Goal: Task Accomplishment & Management: Manage account settings

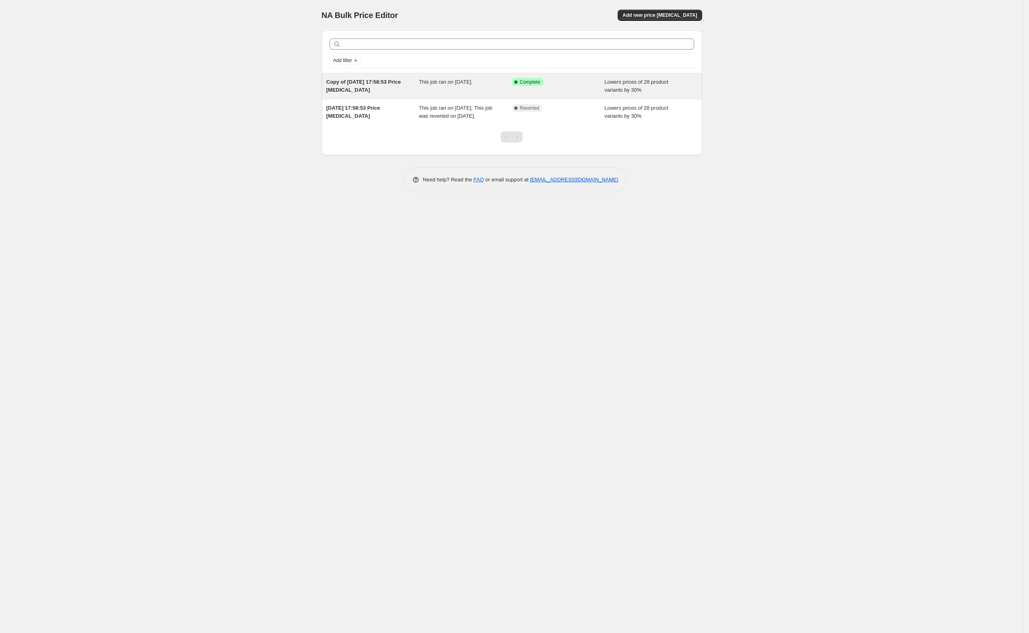
click at [587, 87] on div "Success Complete Complete" at bounding box center [558, 86] width 93 height 16
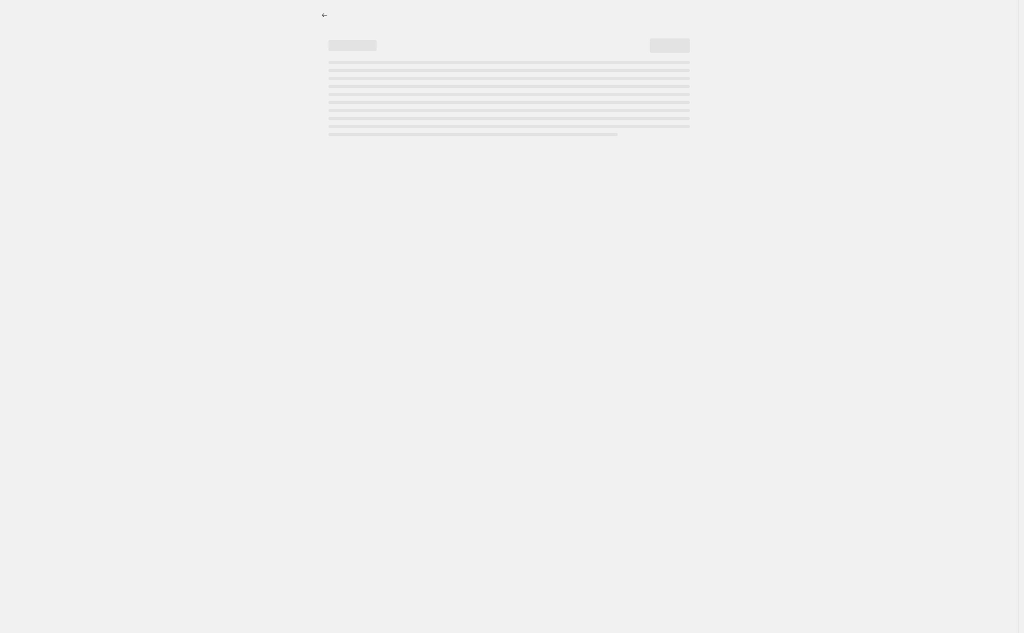
select select "percentage"
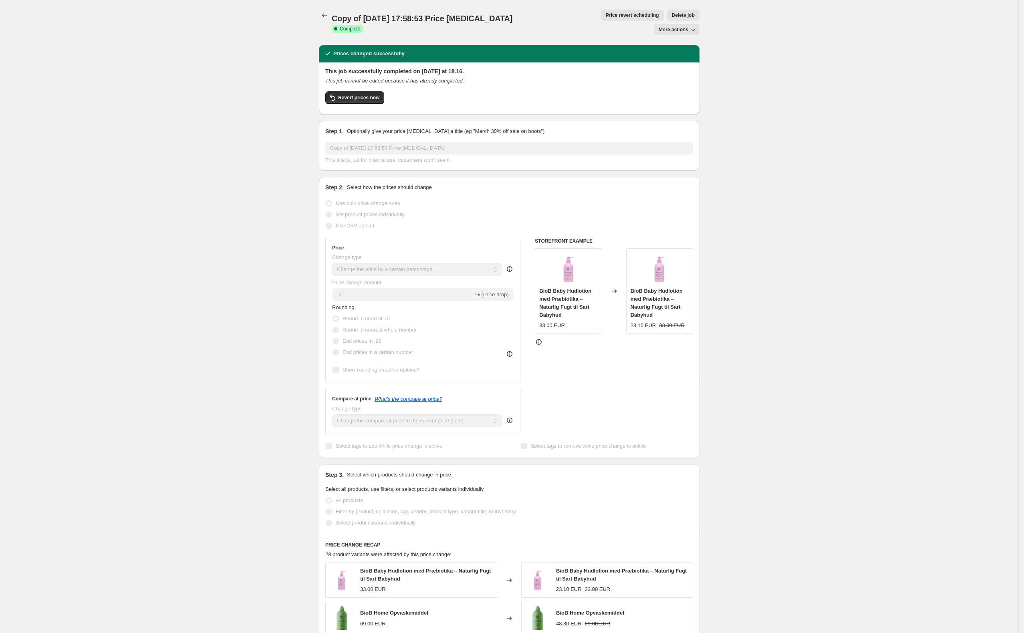
click at [697, 26] on icon "button" at bounding box center [693, 30] width 8 height 8
click at [810, 124] on div "Copy of [DATE] 17:58:53 Price [MEDICAL_DATA]. This page is ready Copy of [DATE]…" at bounding box center [509, 499] width 1019 height 998
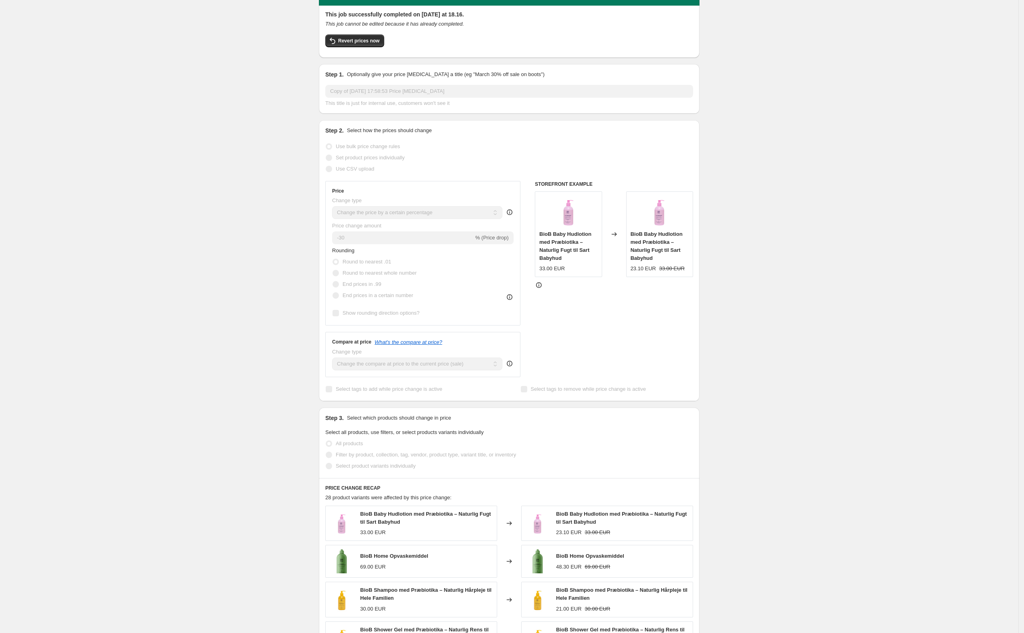
scroll to position [53, 0]
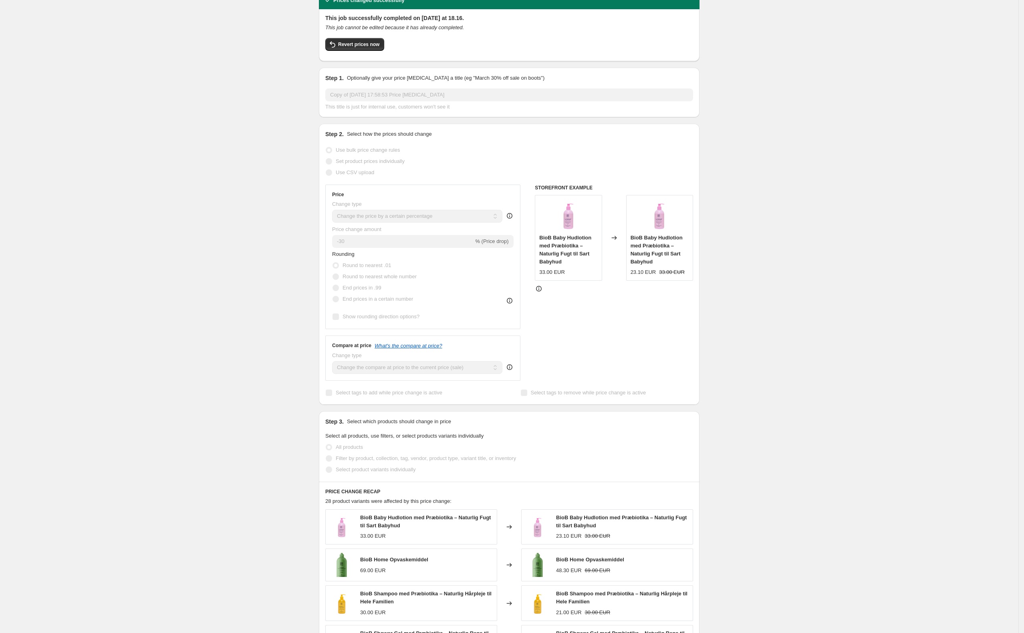
click at [510, 297] on icon at bounding box center [510, 301] width 8 height 8
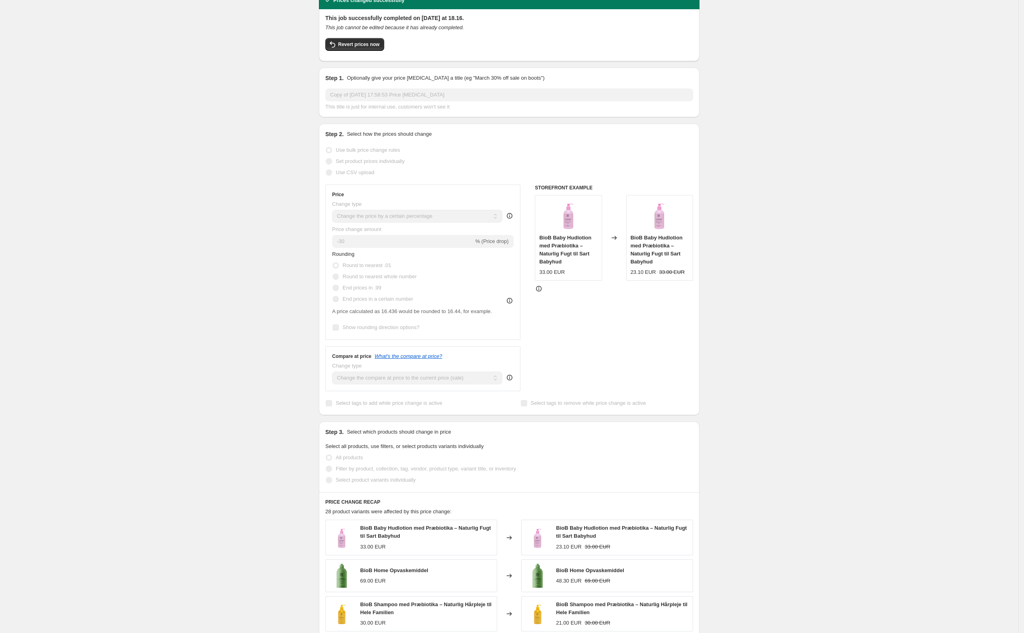
click at [510, 297] on icon at bounding box center [510, 301] width 8 height 8
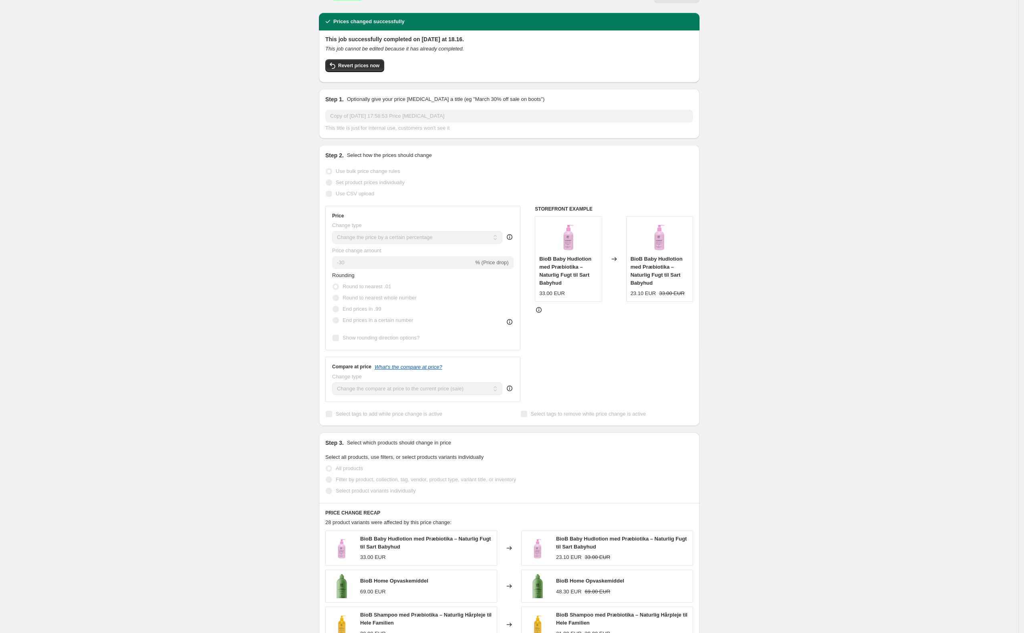
scroll to position [0, 0]
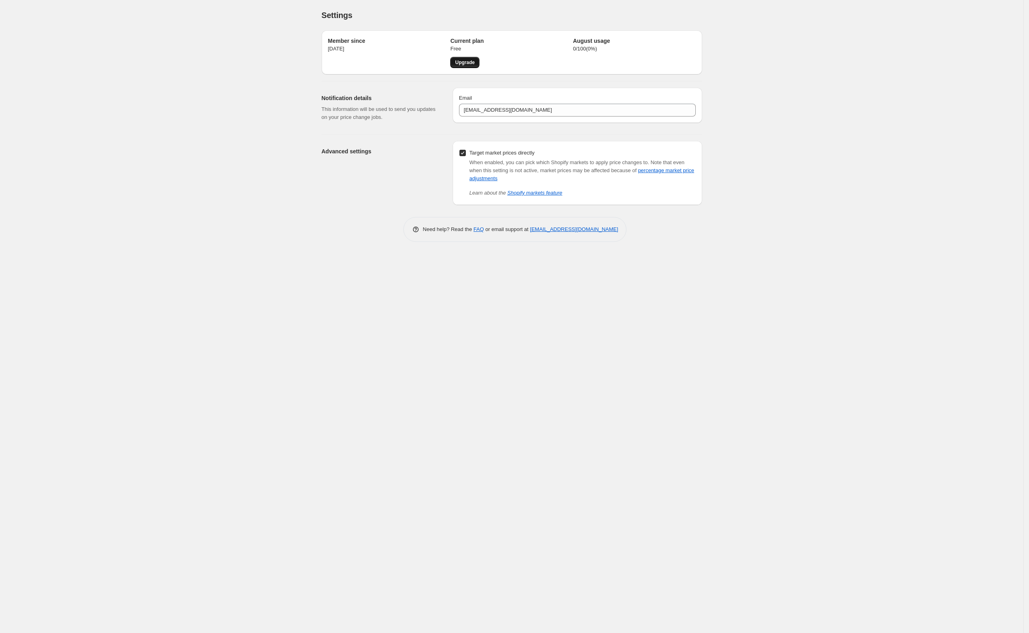
click at [467, 63] on span "Upgrade" at bounding box center [465, 62] width 20 height 6
click at [196, 408] on div "Settings. This page is ready Settings Member since [DATE] Current plan Free Upg…" at bounding box center [512, 316] width 1024 height 633
click at [129, 154] on div "Settings. This page is ready Settings Member since [DATE] Current plan Free Upg…" at bounding box center [512, 316] width 1024 height 633
click at [137, 152] on div "Settings. This page is ready Settings Member since [DATE] Current plan Free Upg…" at bounding box center [512, 316] width 1024 height 633
